Goal: Task Accomplishment & Management: Manage account settings

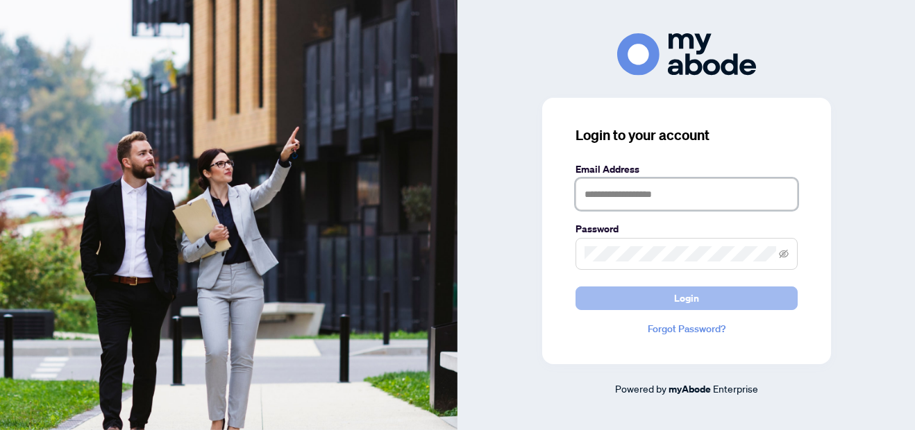
type input "**********"
click at [693, 297] on span "Login" at bounding box center [686, 298] width 25 height 22
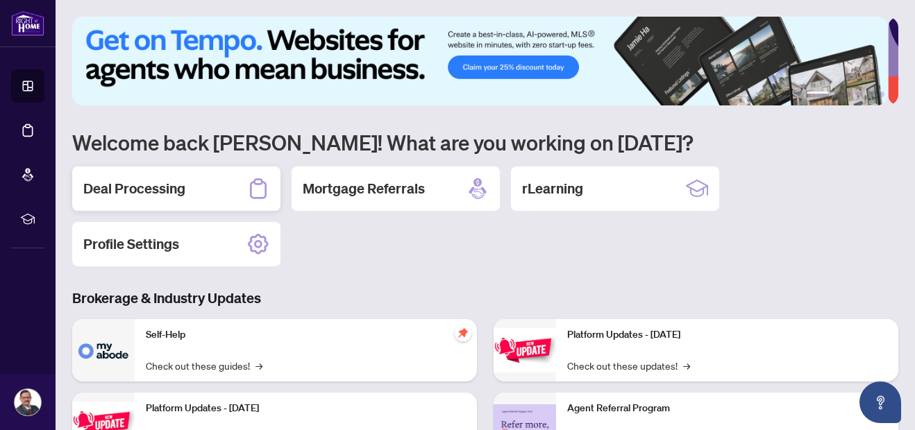
click at [187, 196] on div "Deal Processing" at bounding box center [176, 189] width 208 height 44
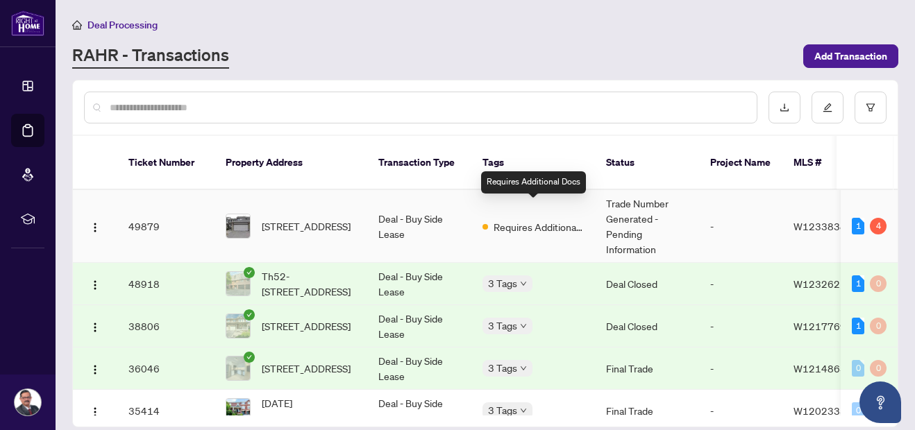
click at [524, 219] on span "Requires Additional Docs" at bounding box center [539, 226] width 90 height 15
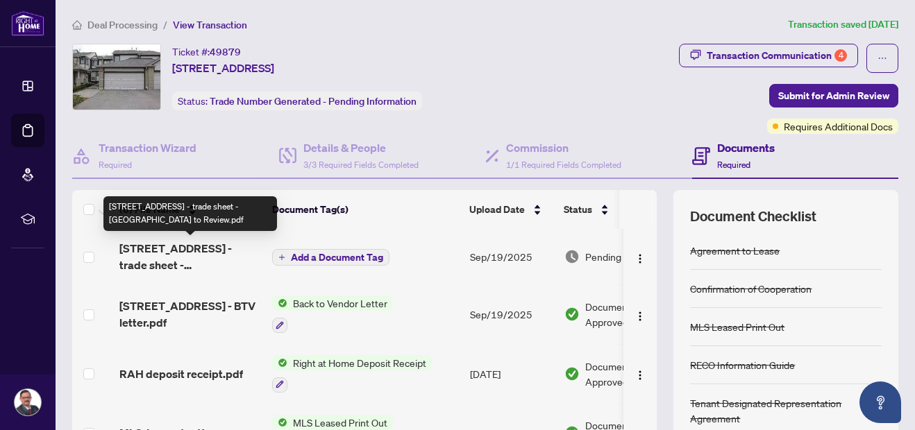
click at [182, 262] on span "[STREET_ADDRESS] - trade sheet - [GEOGRAPHIC_DATA] to Review.pdf" at bounding box center [190, 256] width 142 height 33
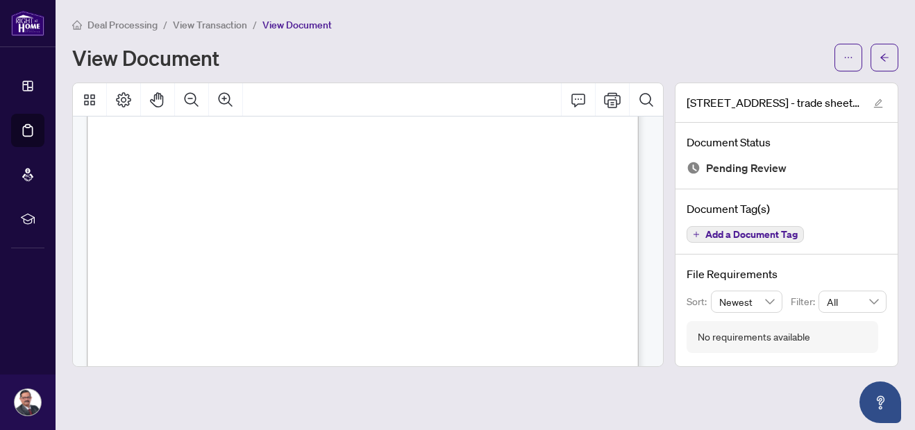
scroll to position [62, 0]
click at [880, 58] on icon "arrow-left" at bounding box center [885, 58] width 10 height 10
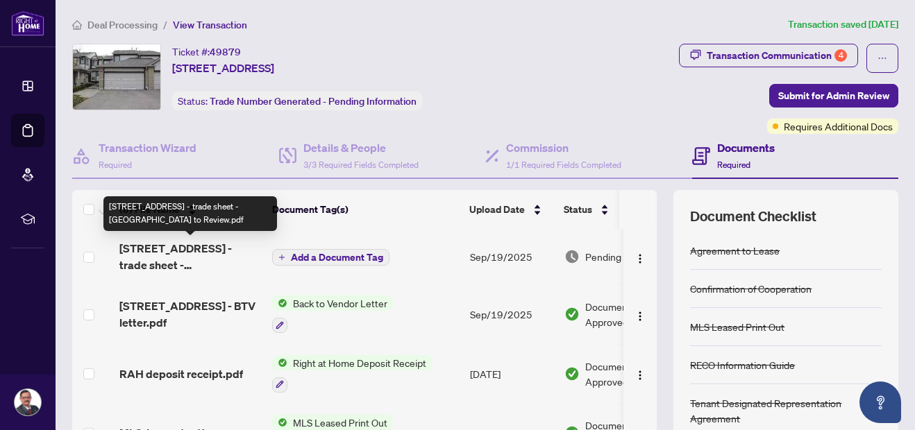
click at [224, 240] on span "[STREET_ADDRESS] - trade sheet - [GEOGRAPHIC_DATA] to Review.pdf" at bounding box center [190, 256] width 142 height 33
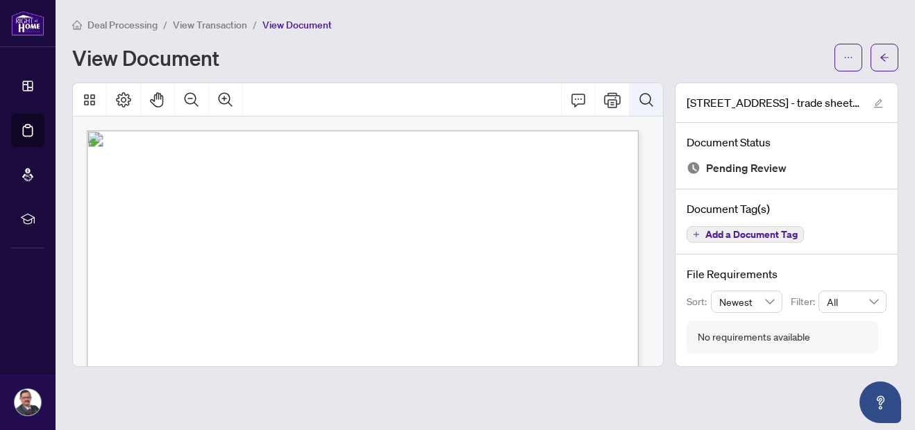
click at [637, 102] on button "Search Document" at bounding box center [646, 99] width 33 height 33
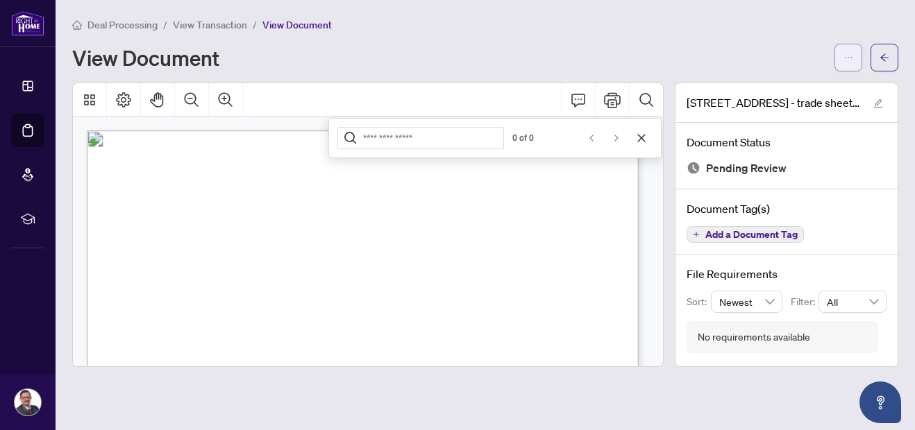
click at [845, 60] on icon "ellipsis" at bounding box center [848, 58] width 10 height 10
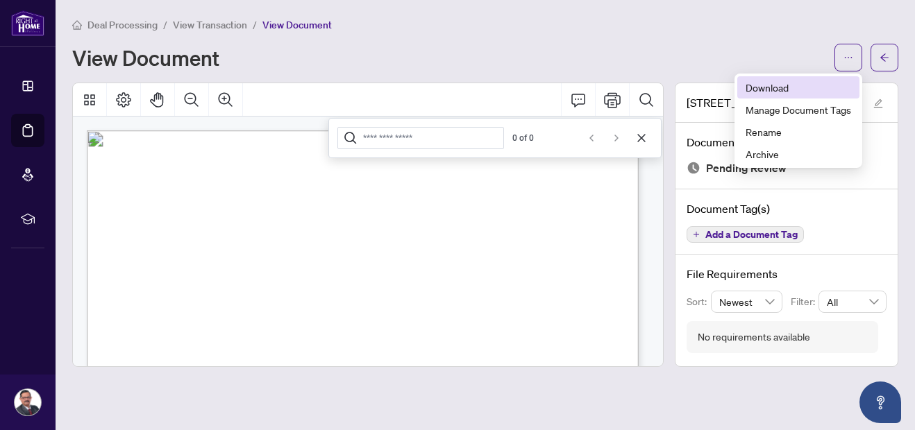
click at [750, 83] on span "Download" at bounding box center [799, 87] width 106 height 15
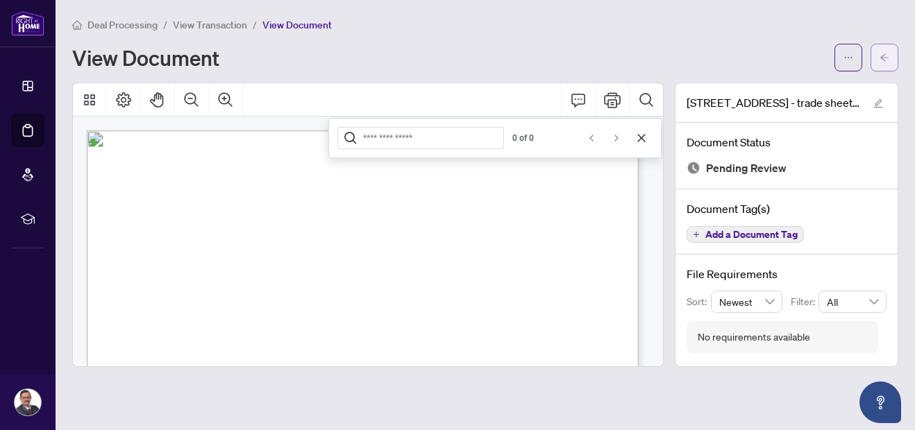
click at [891, 59] on button "button" at bounding box center [884, 58] width 28 height 28
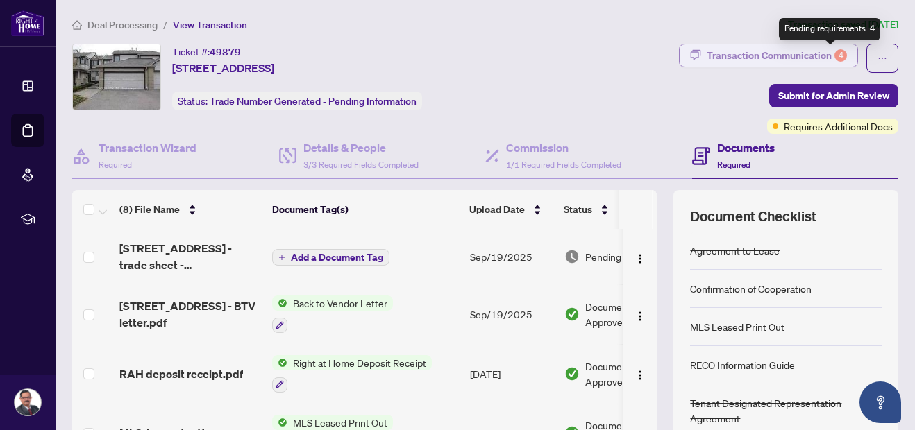
click at [834, 54] on div "4" at bounding box center [840, 55] width 12 height 12
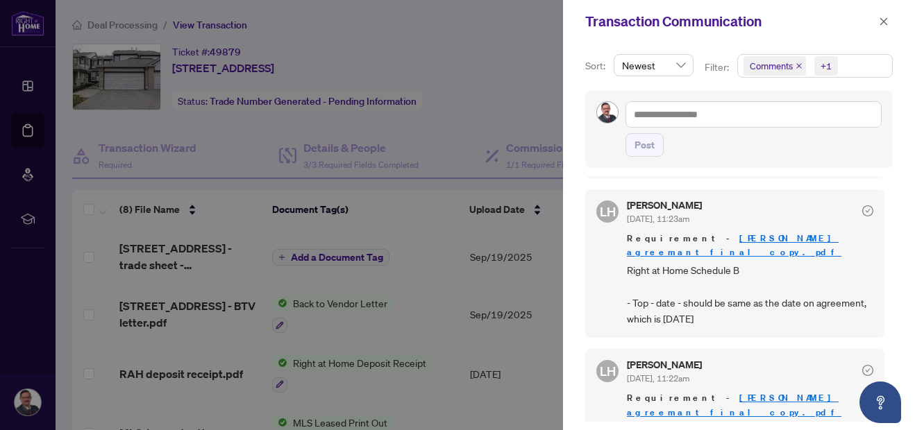
scroll to position [779, 0]
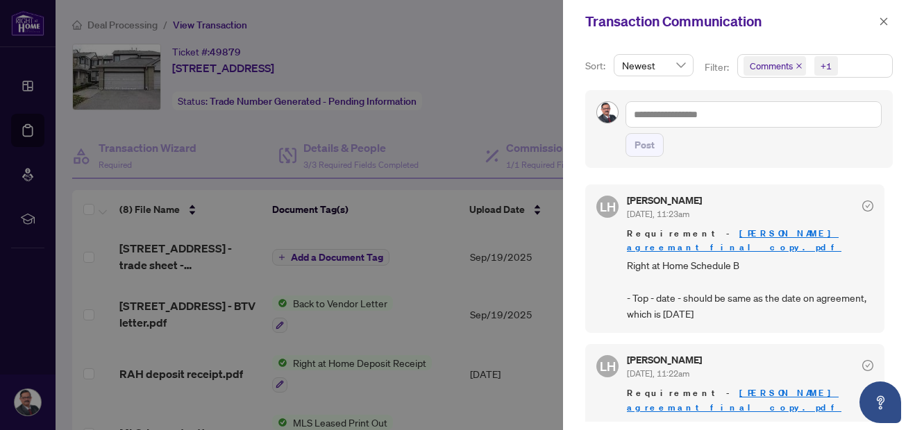
click at [768, 236] on link "[PERSON_NAME] agreemant final copy.pdf" at bounding box center [734, 241] width 215 height 26
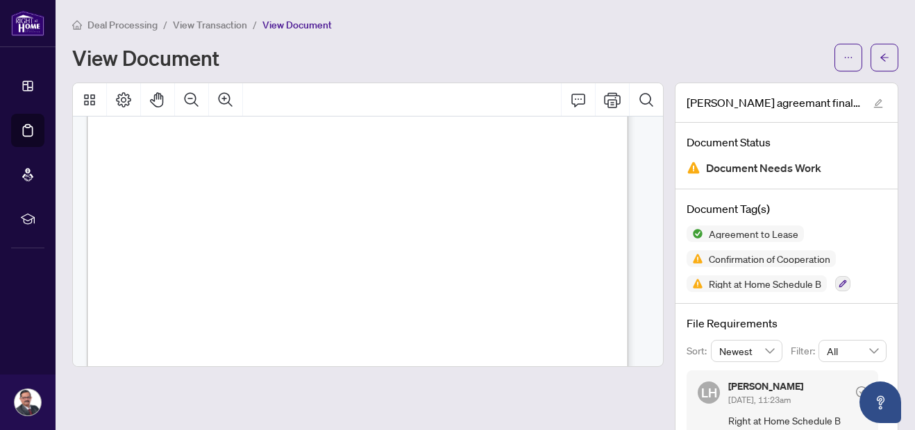
scroll to position [466, 0]
click at [880, 63] on span "button" at bounding box center [885, 58] width 10 height 22
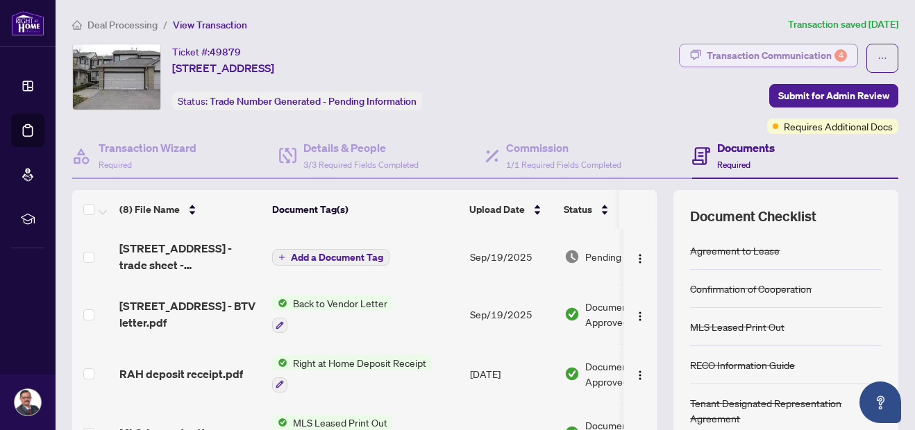
click at [822, 60] on div "Transaction Communication 4" at bounding box center [777, 55] width 140 height 22
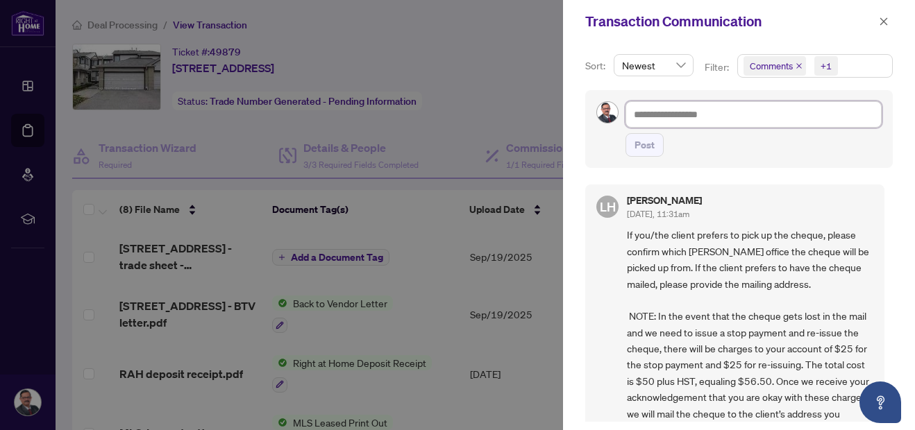
click at [798, 103] on textarea at bounding box center [753, 114] width 256 height 26
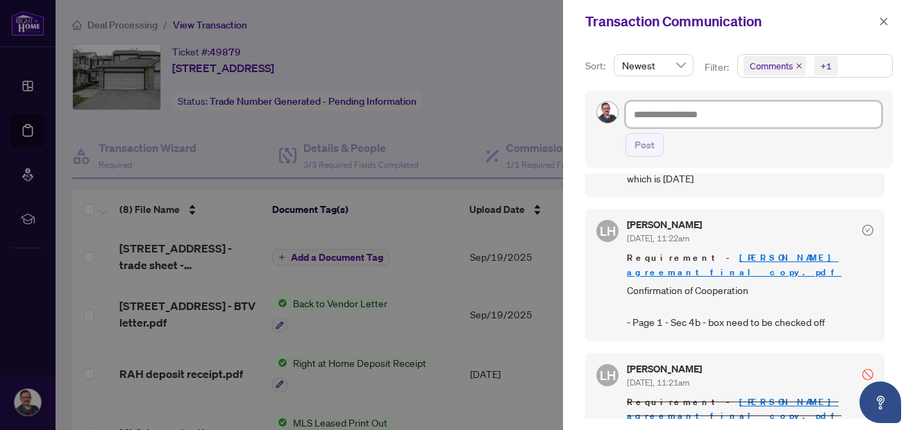
scroll to position [912, 0]
click at [802, 298] on span "Confirmation of Cooperation - Page 1 - Sec 4b - box need to be checked off" at bounding box center [750, 306] width 246 height 49
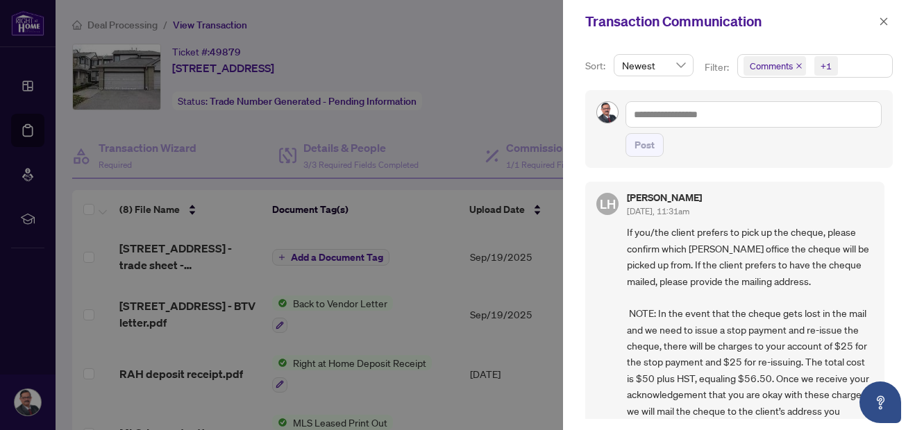
scroll to position [0, 0]
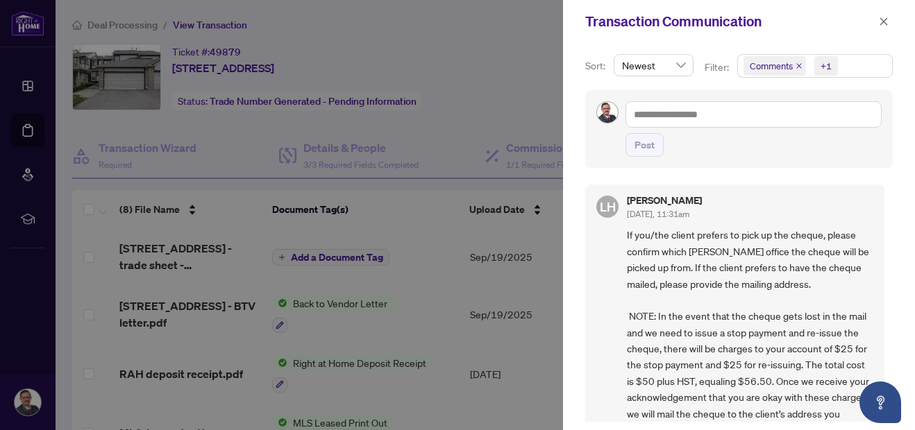
click at [841, 62] on span "Comments +1" at bounding box center [815, 66] width 154 height 22
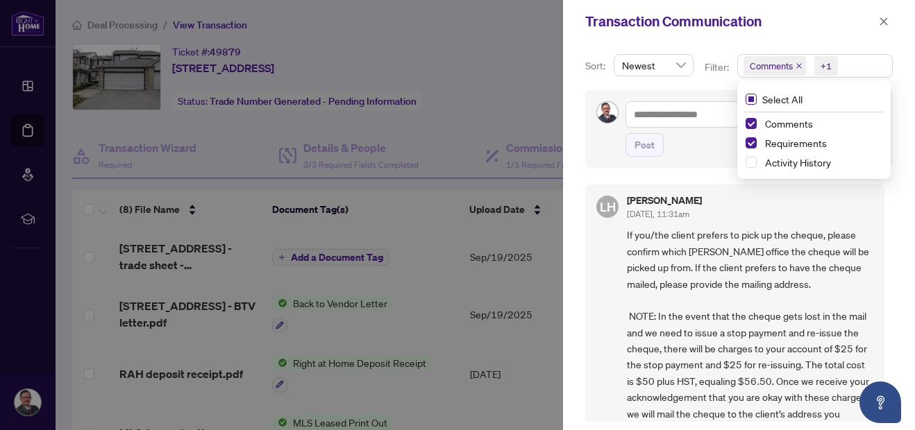
click at [789, 99] on span "Select All" at bounding box center [782, 99] width 51 height 15
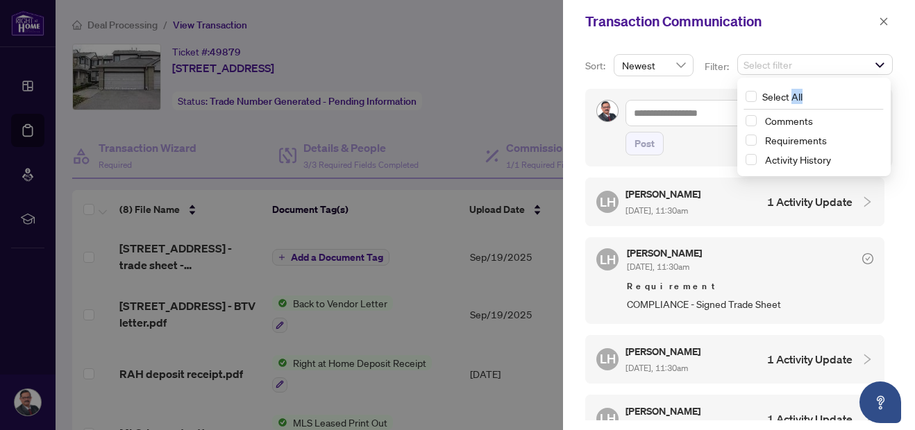
scroll to position [738, 0]
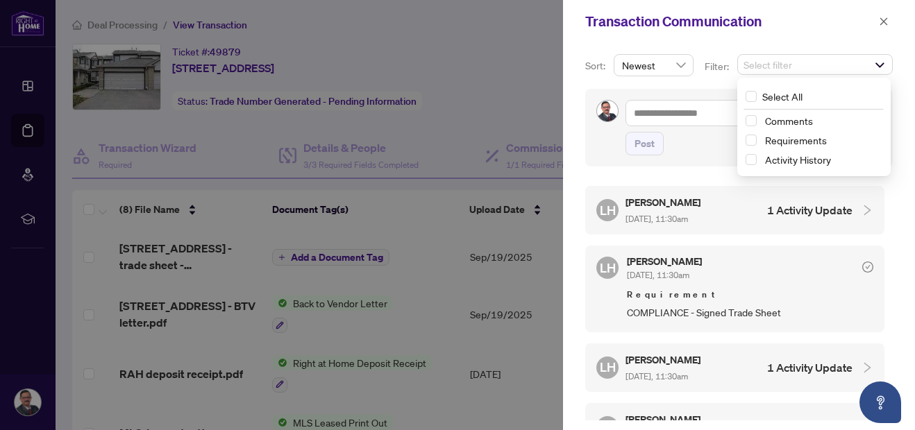
click at [861, 210] on icon "collapsed" at bounding box center [867, 210] width 12 height 12
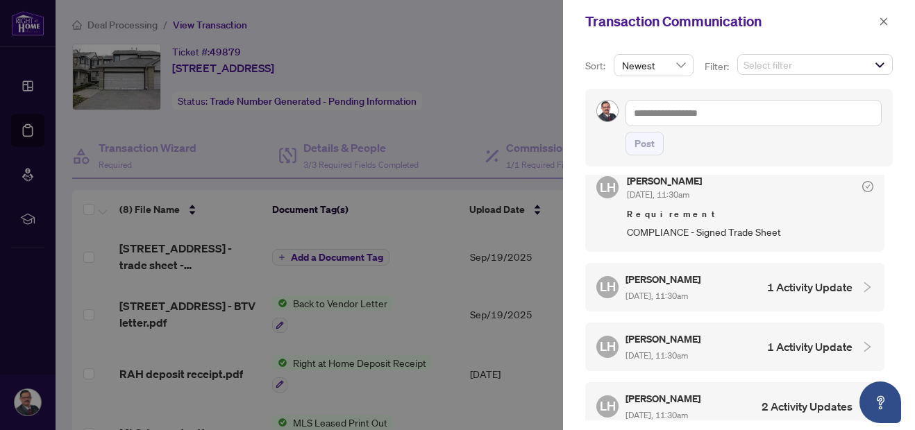
scroll to position [900, 0]
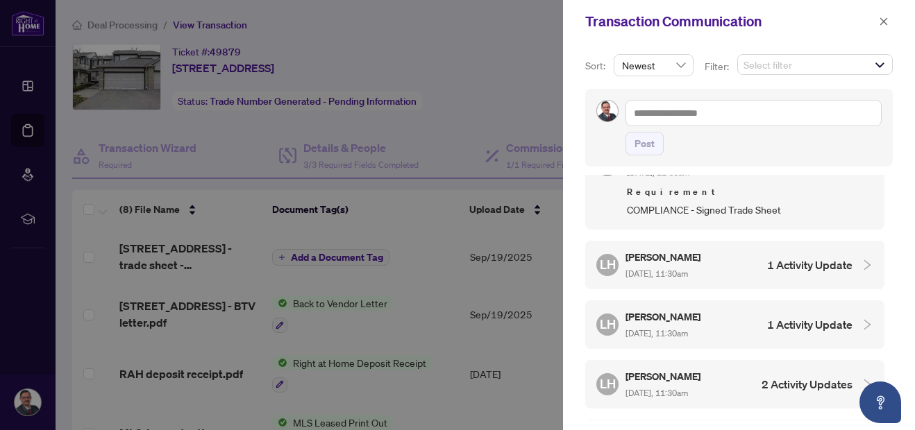
click at [861, 259] on icon "collapsed" at bounding box center [867, 265] width 12 height 12
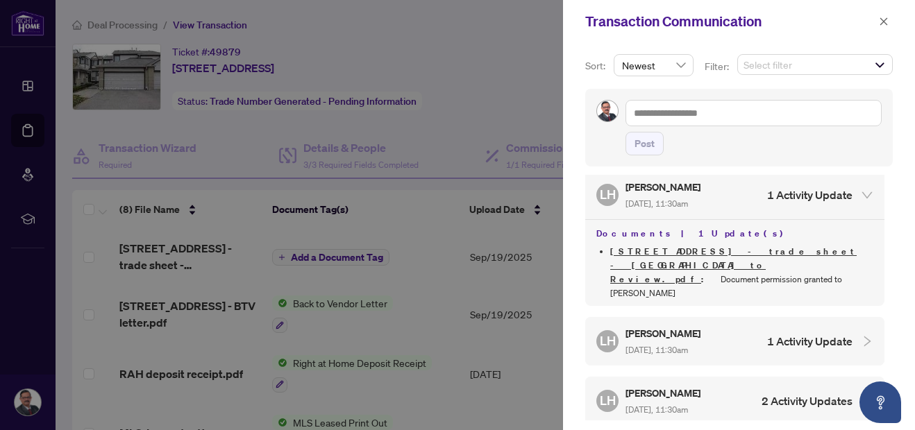
scroll to position [977, 0]
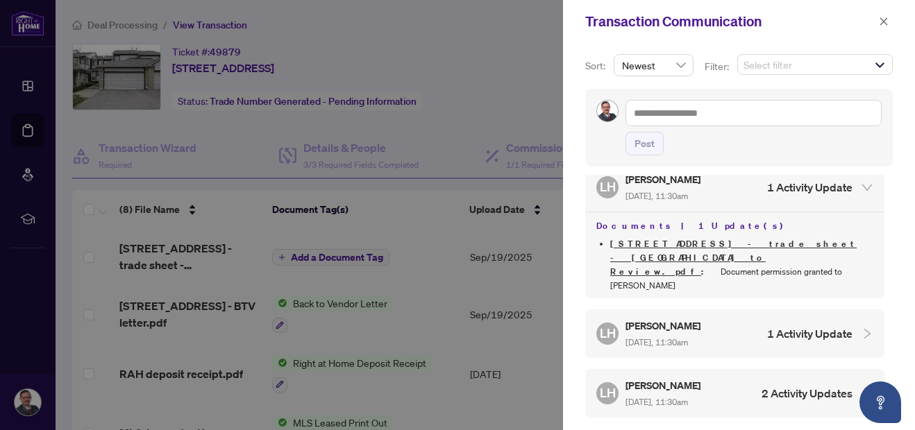
click at [864, 328] on icon "collapsed" at bounding box center [867, 334] width 12 height 12
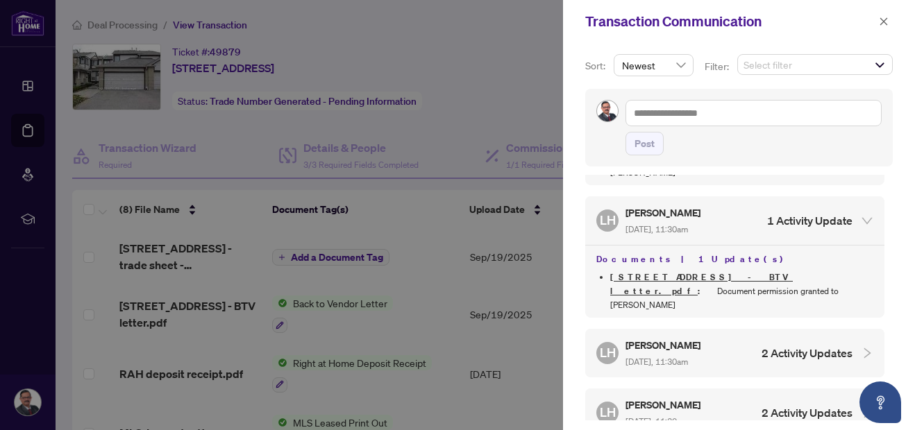
scroll to position [1093, 0]
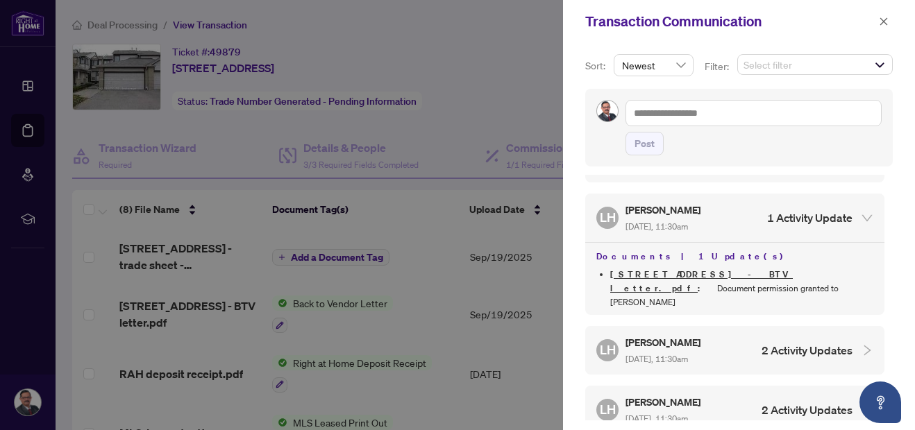
click at [861, 344] on icon "collapsed" at bounding box center [867, 350] width 12 height 12
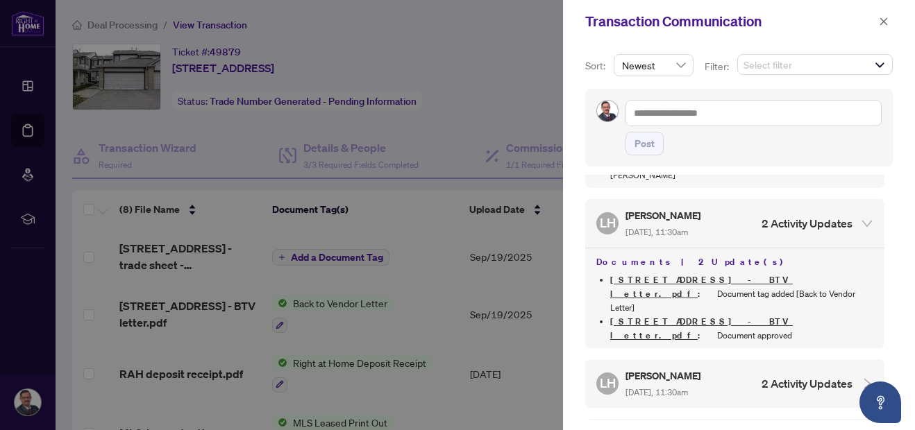
scroll to position [1230, 0]
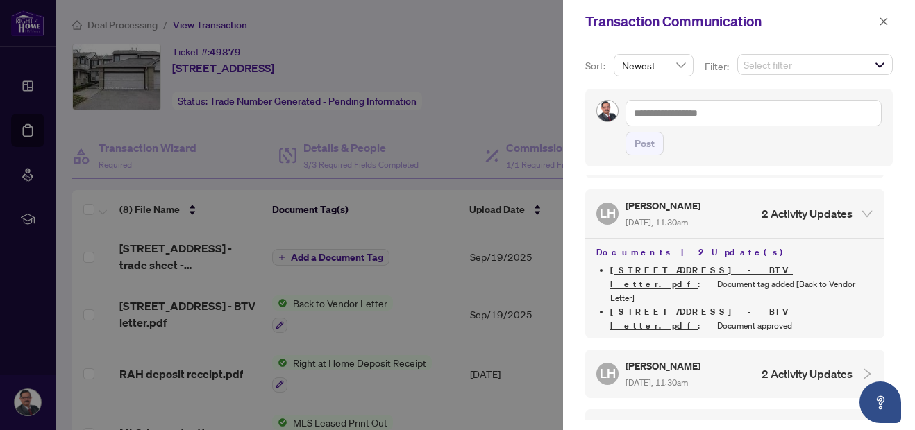
click at [712, 264] on link "[STREET_ADDRESS] - BTV letter.pdf" at bounding box center [701, 277] width 183 height 26
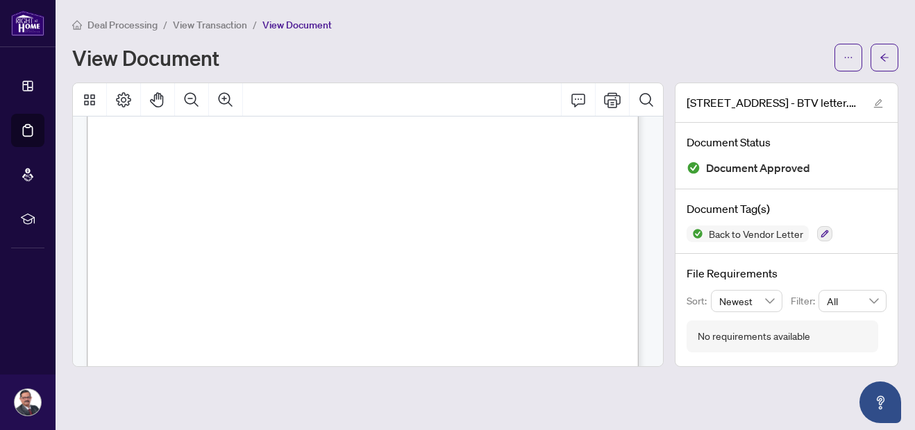
scroll to position [89, 0]
click at [870, 61] on button "button" at bounding box center [884, 58] width 28 height 28
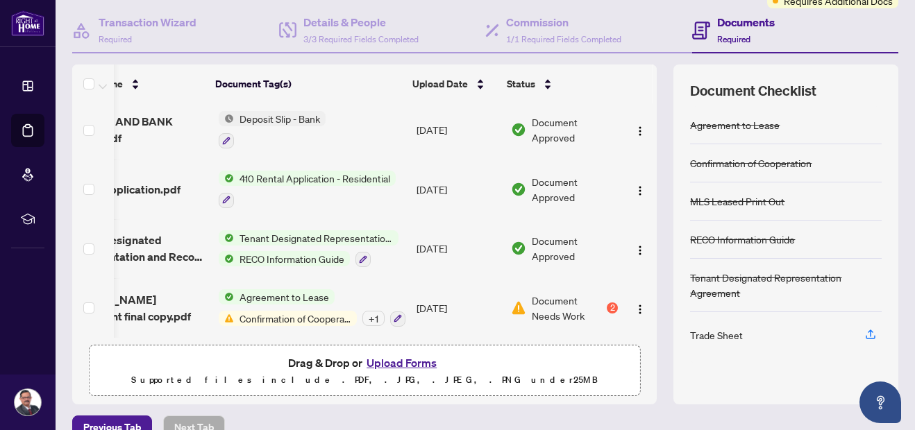
scroll to position [130, 0]
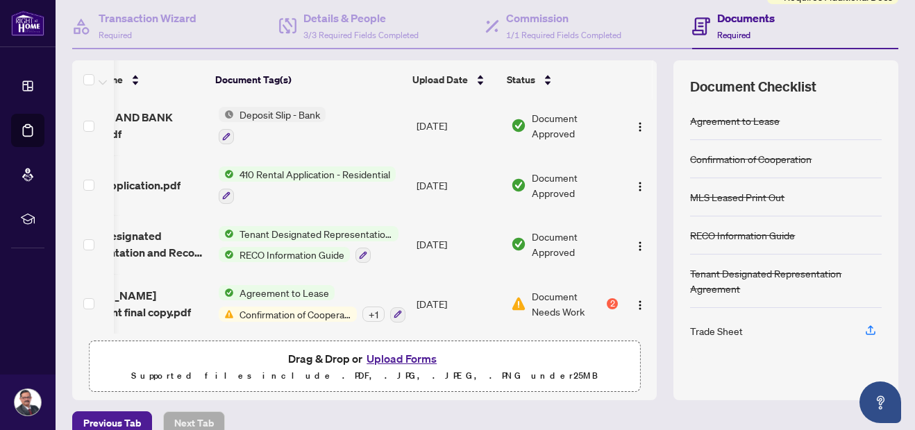
click at [251, 307] on span "Confirmation of Cooperation" at bounding box center [295, 314] width 123 height 15
click at [607, 299] on div "2" at bounding box center [612, 303] width 11 height 11
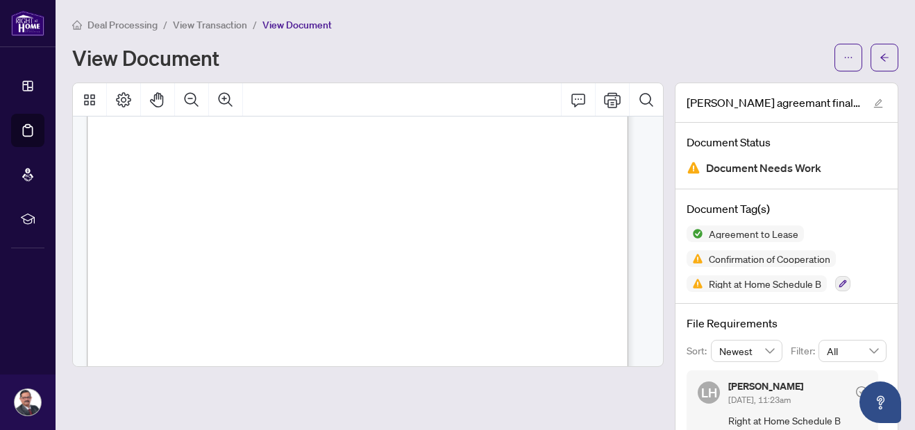
scroll to position [2365, 0]
